Goal: Information Seeking & Learning: Learn about a topic

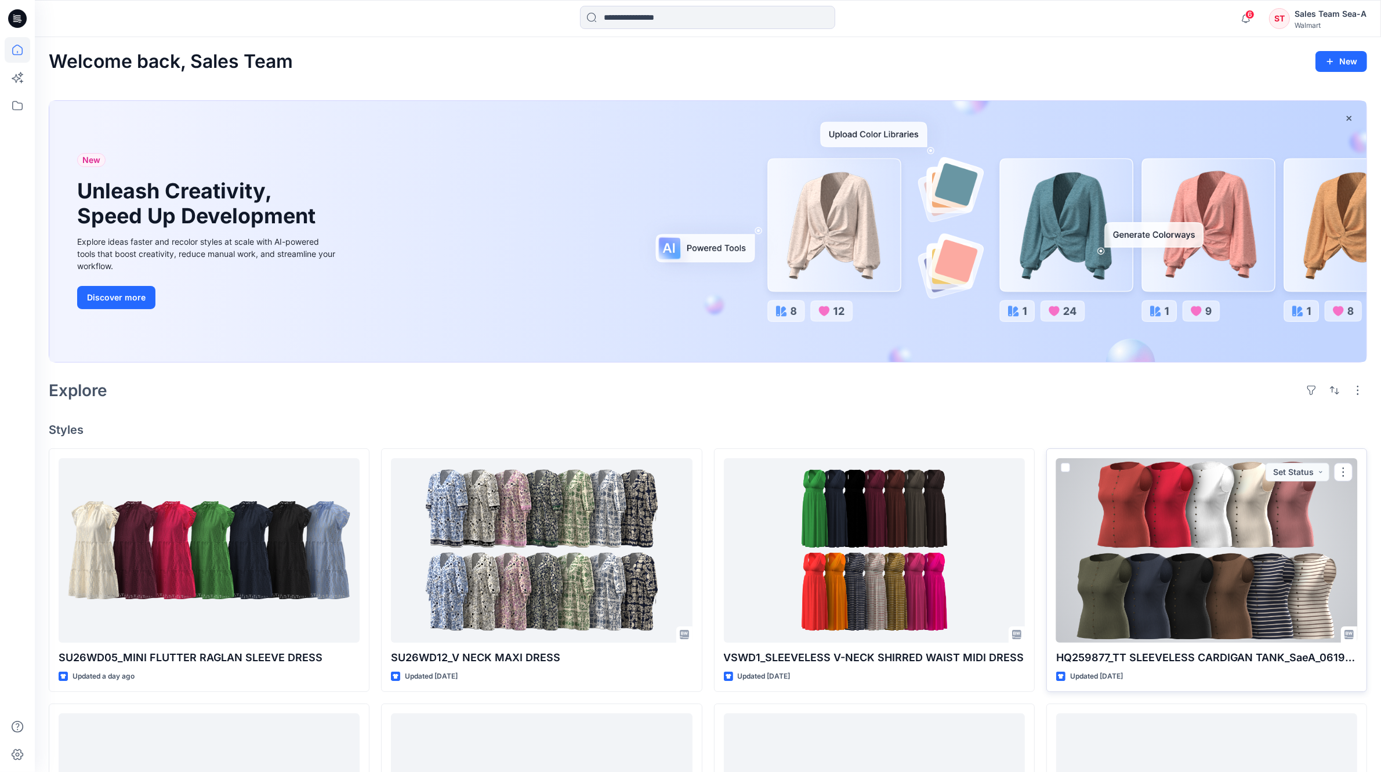
click at [1088, 560] on div at bounding box center [1206, 550] width 301 height 184
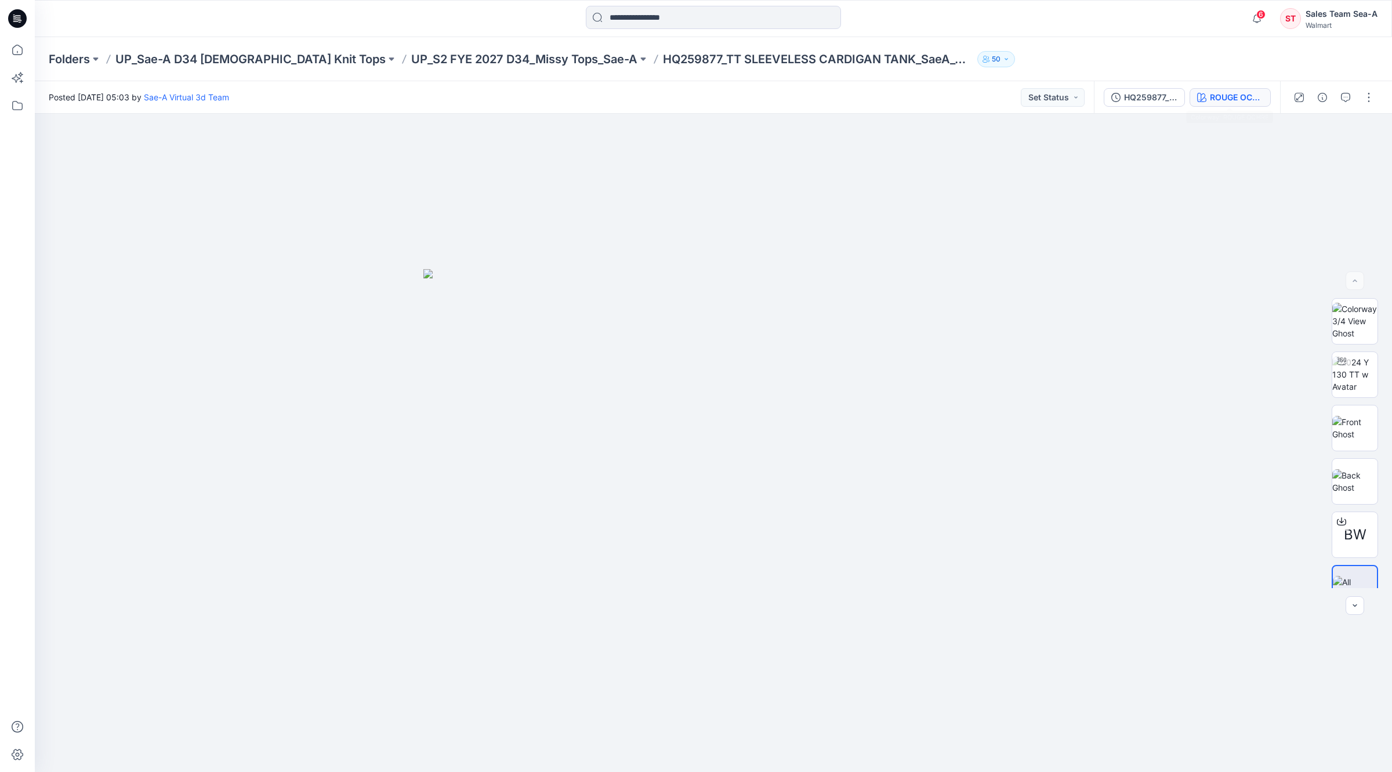
click at [1088, 99] on div "ROUGE OCHRE" at bounding box center [1236, 97] width 53 height 13
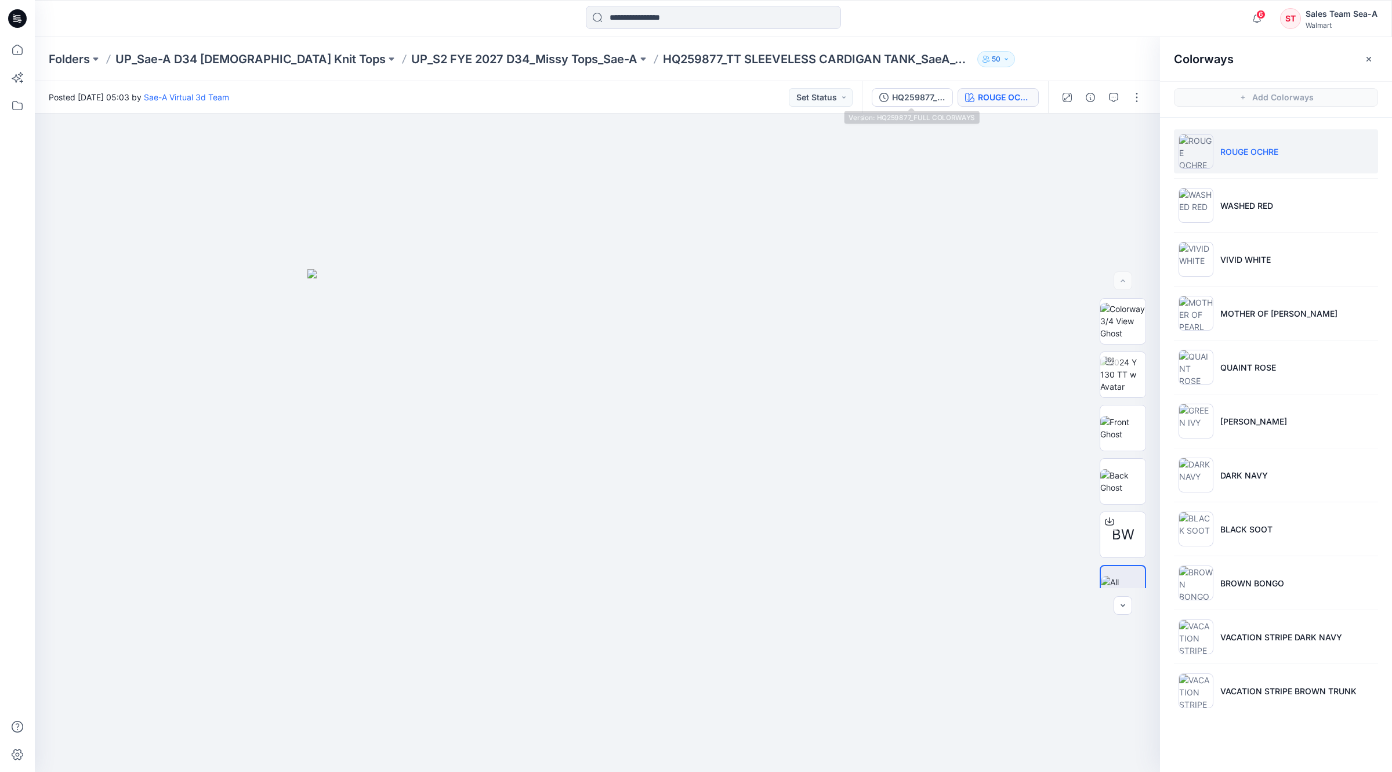
click at [899, 85] on div "HQ259877_FULL COLORWAYS ROUGE OCHRE" at bounding box center [955, 97] width 186 height 32
click at [908, 93] on div "HQ259877_FULL COLORWAYS" at bounding box center [918, 97] width 53 height 13
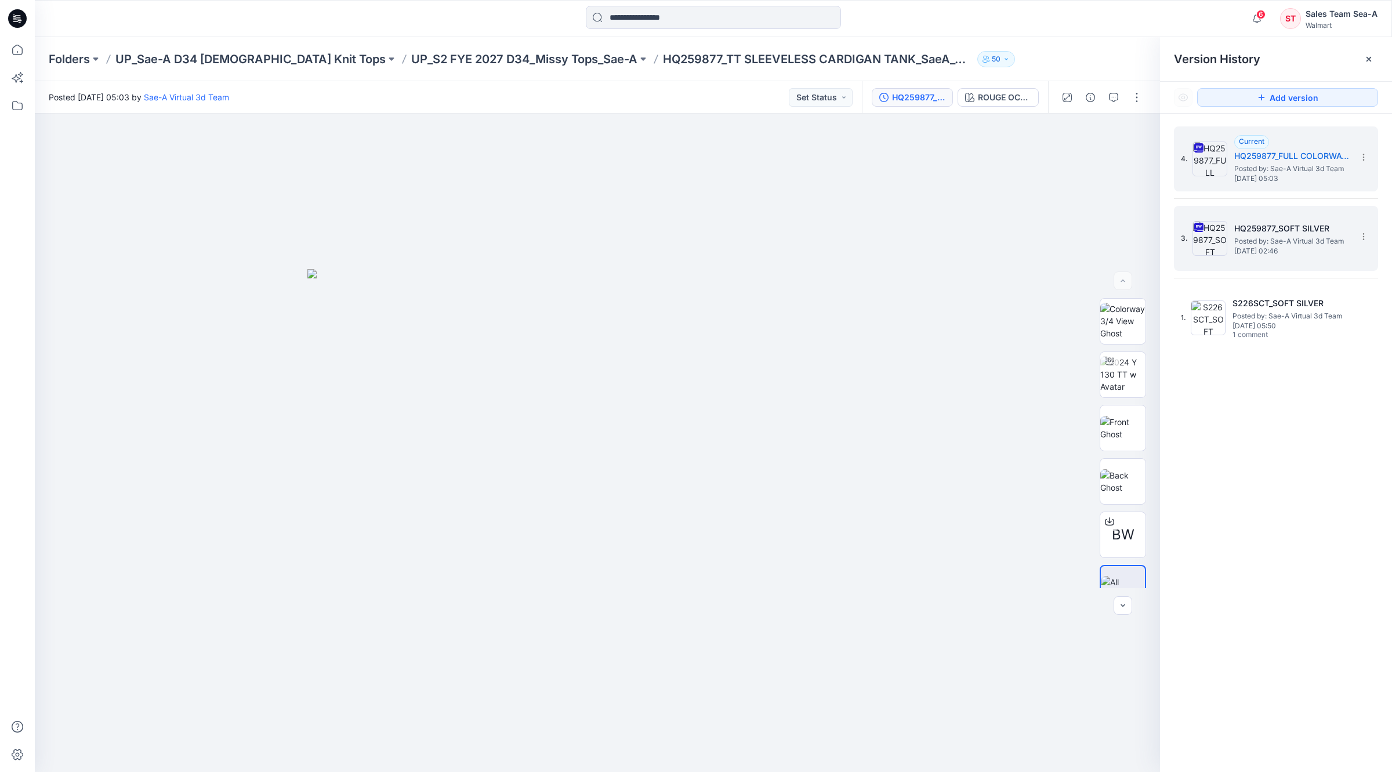
click at [1088, 245] on span "Posted by: Sae-A Virtual 3d Team" at bounding box center [1292, 241] width 116 height 12
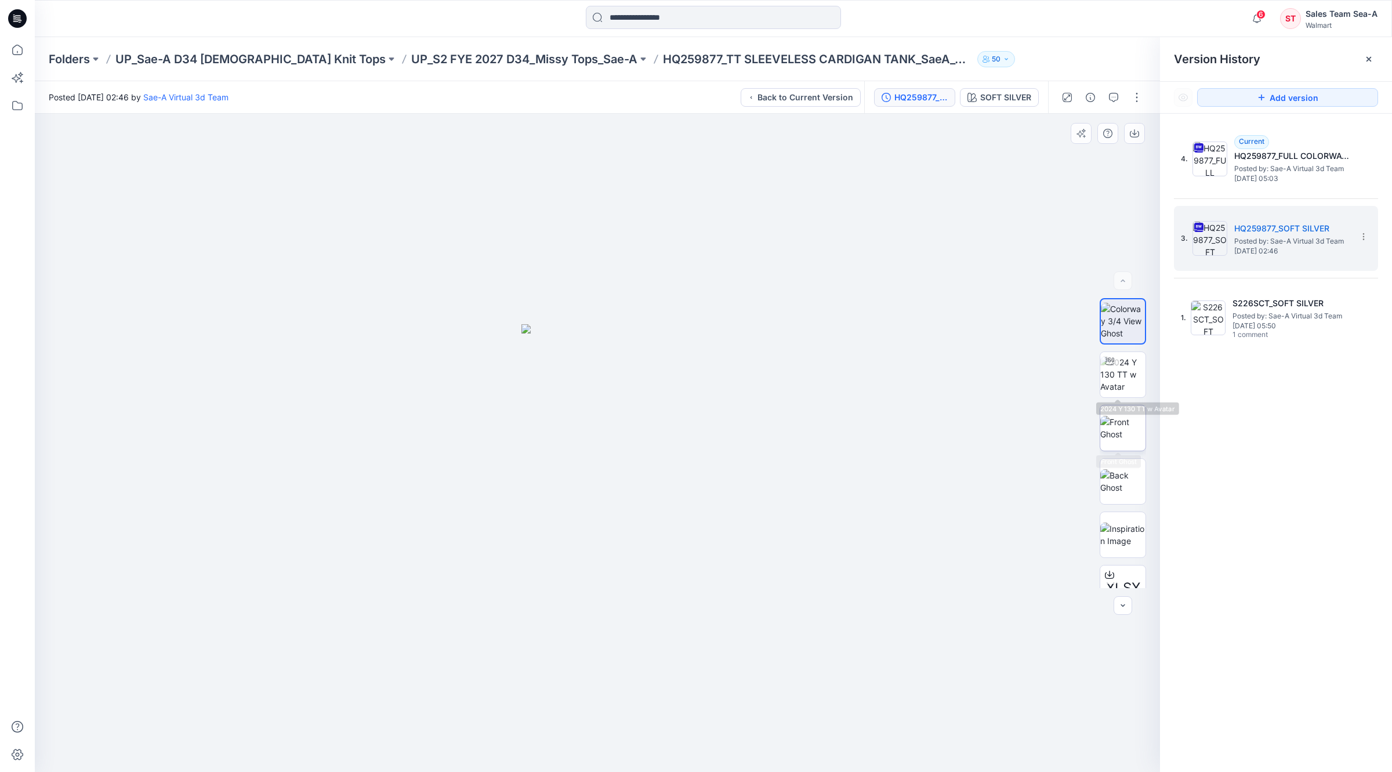
click at [1088, 416] on img at bounding box center [1122, 428] width 45 height 24
click at [1088, 140] on button "button" at bounding box center [1134, 133] width 21 height 21
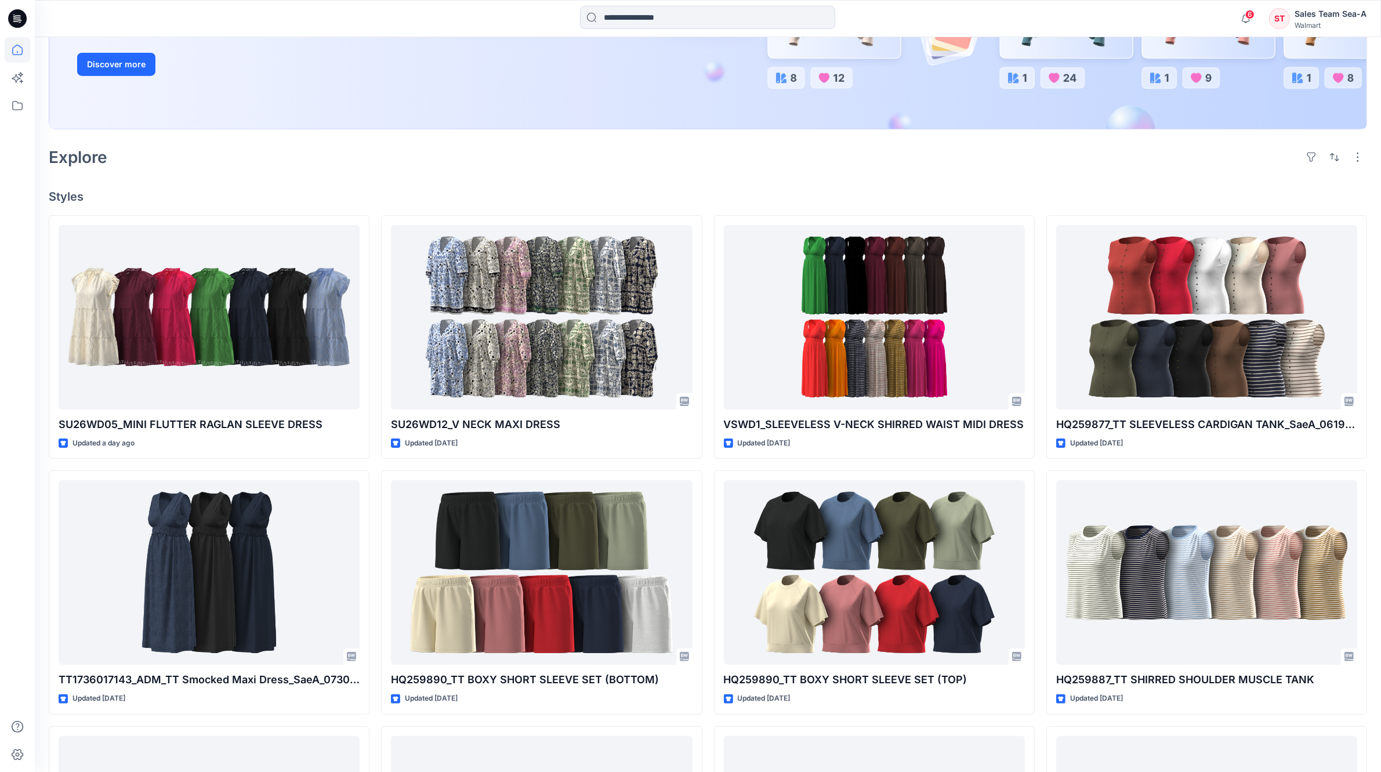
scroll to position [290, 0]
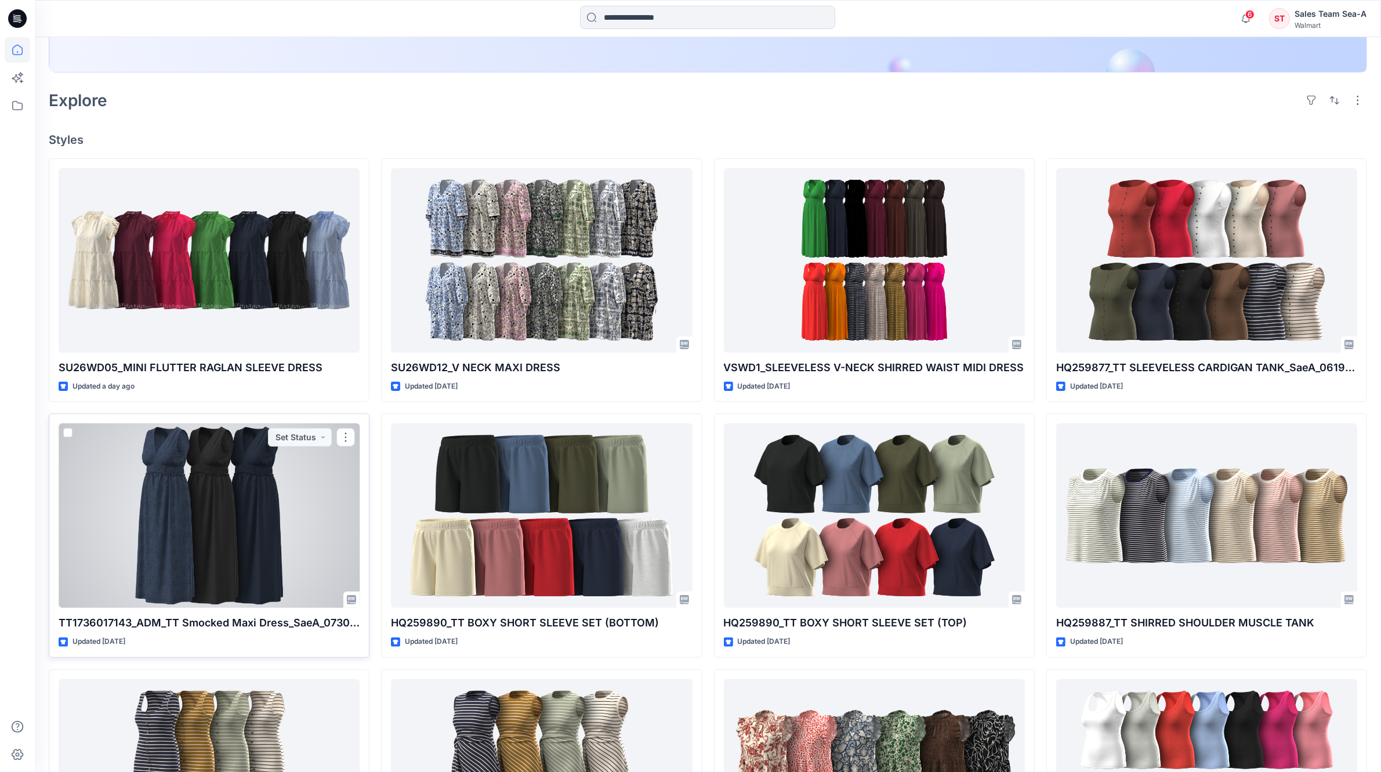
click at [145, 531] on div at bounding box center [209, 515] width 301 height 184
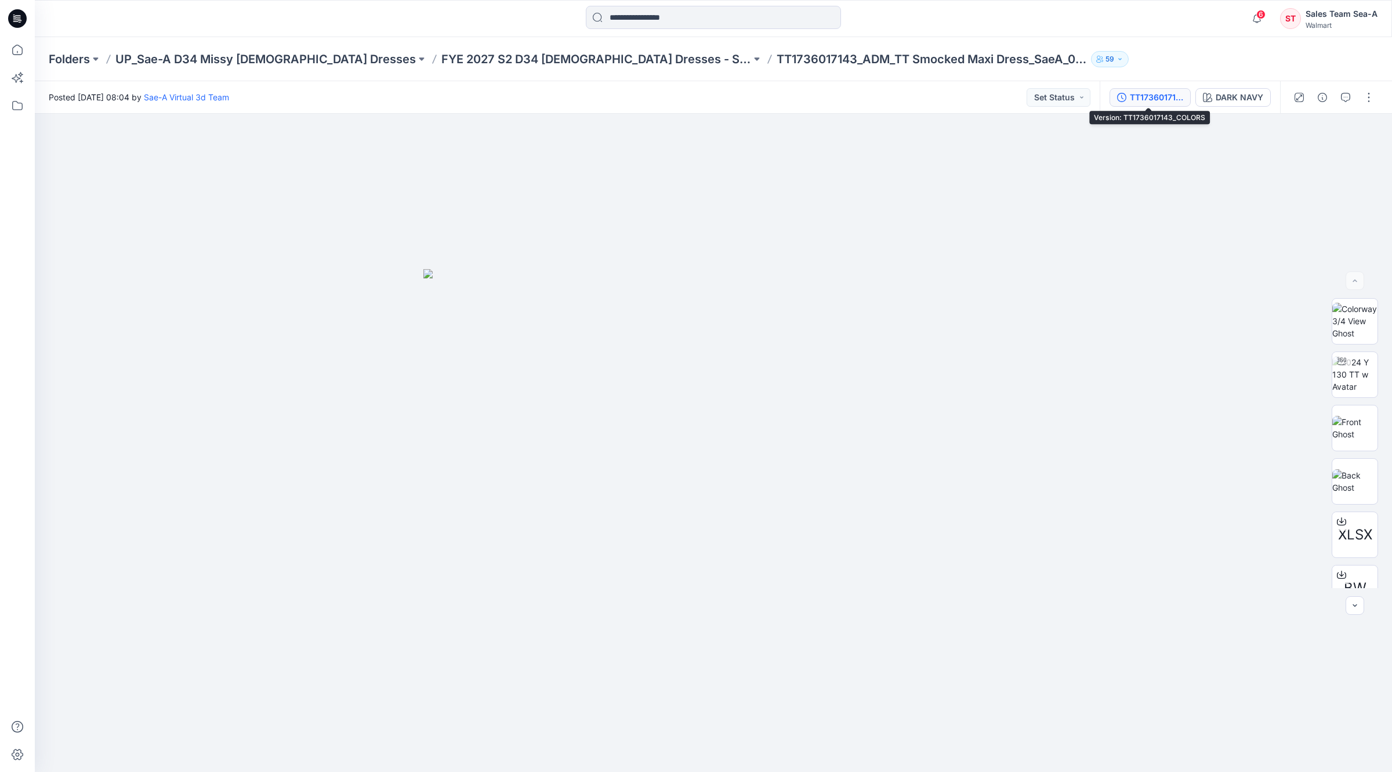
click at [1088, 93] on div "TT1736017143_COLORS" at bounding box center [1156, 97] width 53 height 13
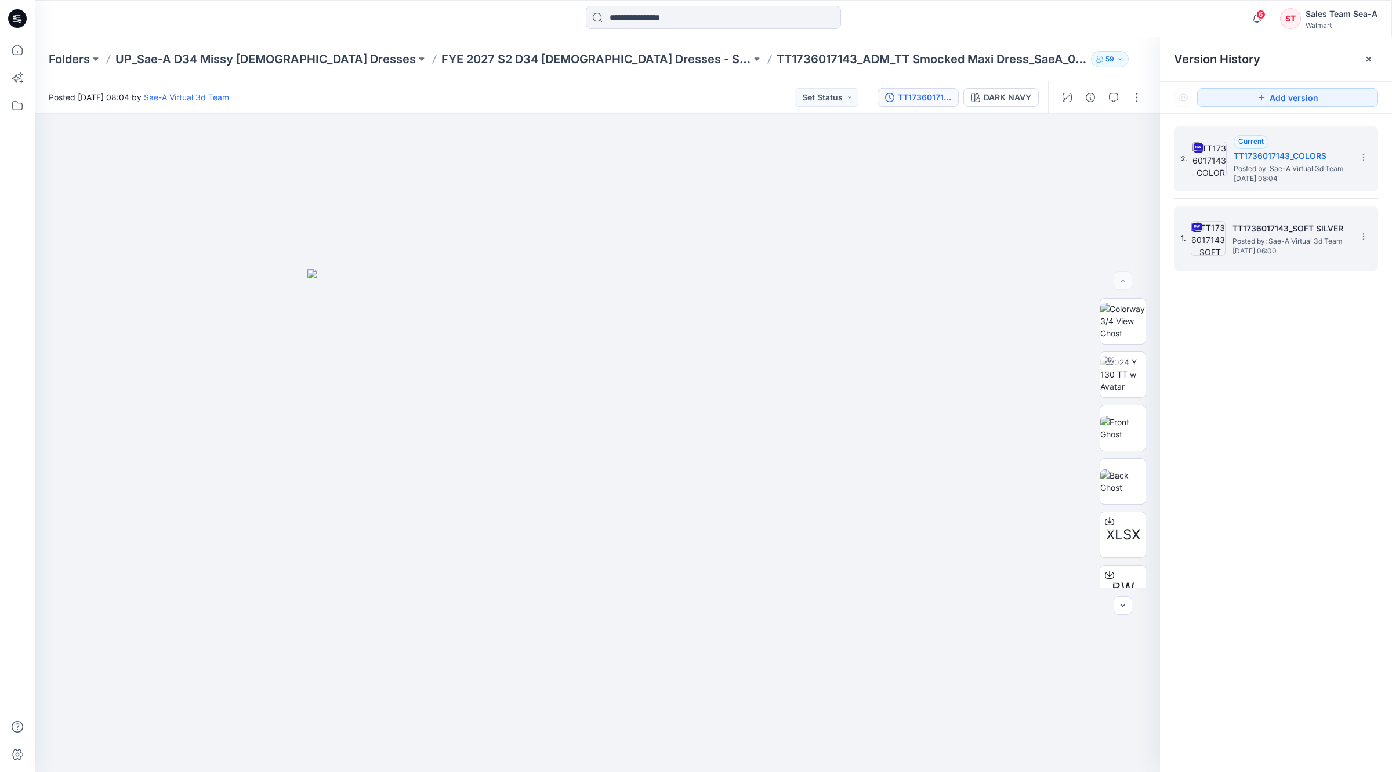
click at [1088, 225] on h5 "TT1736017143_SOFT SILVER" at bounding box center [1290, 229] width 116 height 14
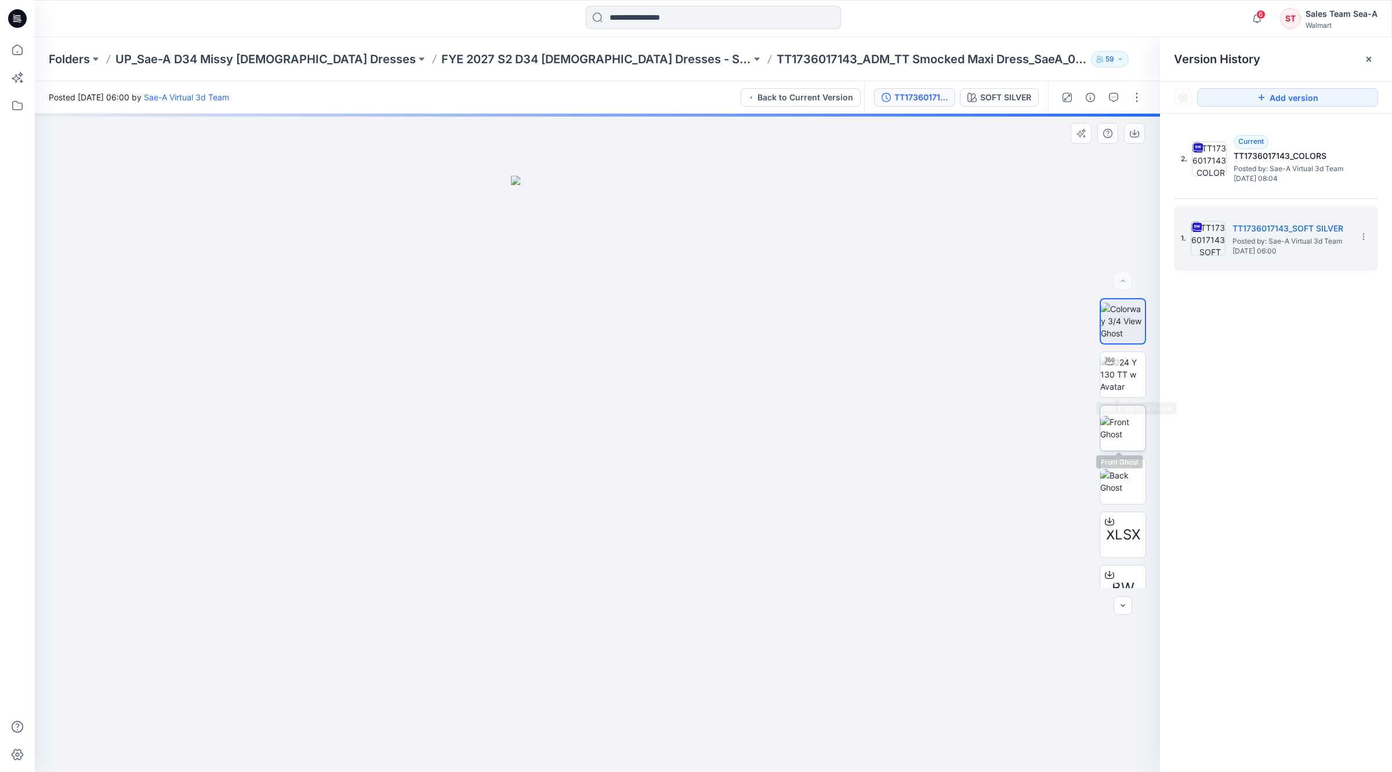
click at [1088, 416] on img at bounding box center [1122, 428] width 45 height 24
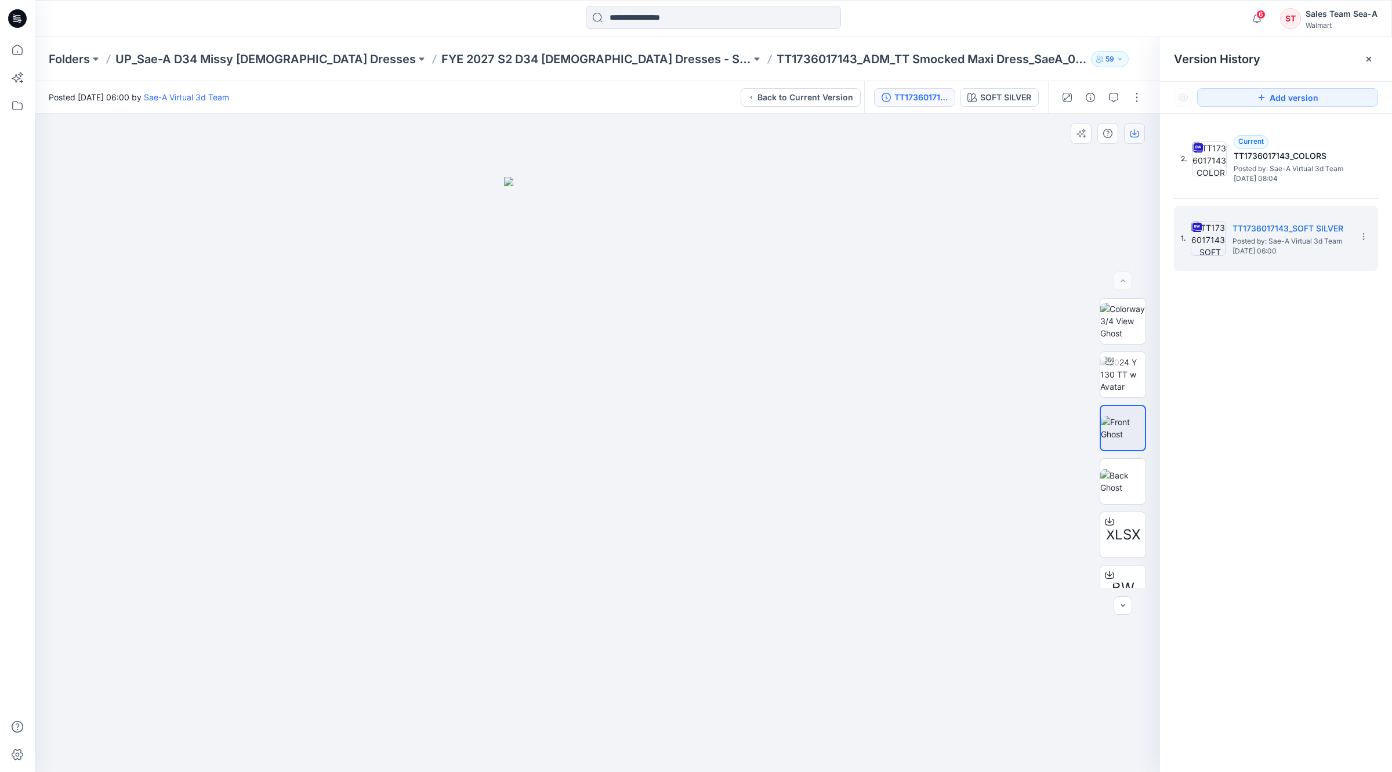
click at [1088, 129] on button "button" at bounding box center [1134, 133] width 21 height 21
